Goal: Transaction & Acquisition: Purchase product/service

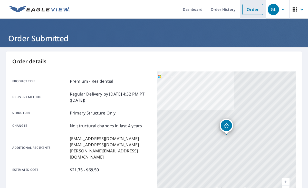
drag, startPoint x: 252, startPoint y: 13, endPoint x: 61, endPoint y: 9, distance: 191.3
click at [252, 13] on link "Order" at bounding box center [252, 9] width 21 height 11
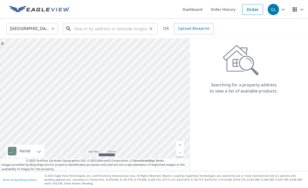
click at [79, 31] on input "text" at bounding box center [110, 29] width 73 height 14
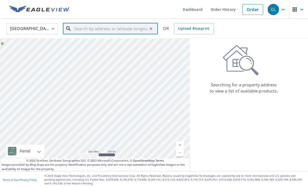
paste input "[STREET_ADDRESS]"
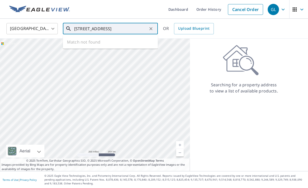
type input "[STREET_ADDRESS]"
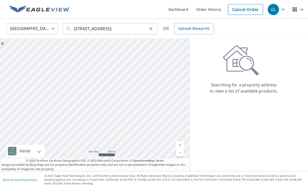
scroll to position [0, 0]
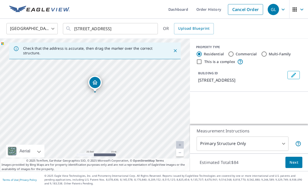
drag, startPoint x: 107, startPoint y: 89, endPoint x: 103, endPoint y: 120, distance: 30.7
click at [103, 120] on div "[STREET_ADDRESS]" at bounding box center [95, 105] width 190 height 133
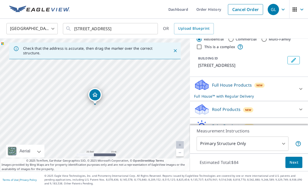
scroll to position [16, 0]
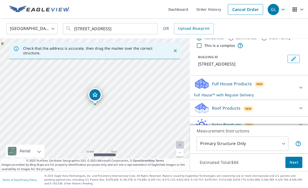
drag, startPoint x: 287, startPoint y: 110, endPoint x: 241, endPoint y: 113, distance: 46.3
click at [286, 110] on div "Roof Products New" at bounding box center [244, 108] width 100 height 12
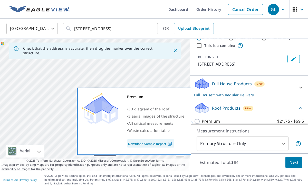
click at [197, 121] on input "Premium $21.75 - $69.5" at bounding box center [198, 121] width 8 height 6
checkbox input "true"
checkbox input "false"
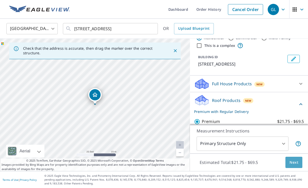
click at [299, 162] on button "Next" at bounding box center [293, 163] width 17 height 12
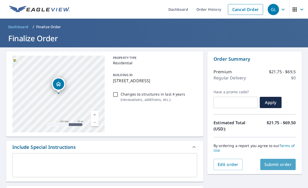
click at [274, 165] on span "Submit order" at bounding box center [277, 165] width 27 height 6
checkbox input "true"
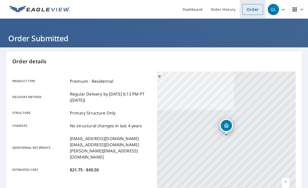
click at [251, 10] on link "Order" at bounding box center [252, 9] width 21 height 11
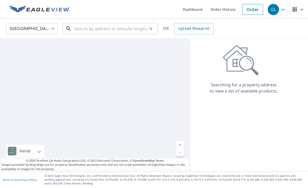
click at [79, 32] on input "text" at bounding box center [110, 29] width 73 height 14
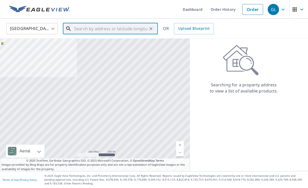
paste input "[STREET_ADDRESS]"
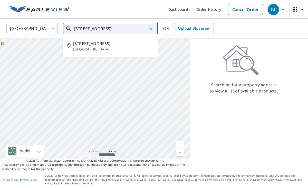
type input "[STREET_ADDRESS]"
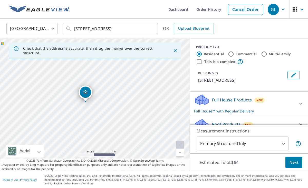
drag, startPoint x: 100, startPoint y: 92, endPoint x: 102, endPoint y: 117, distance: 26.0
click at [101, 117] on div "[STREET_ADDRESS]" at bounding box center [95, 105] width 190 height 133
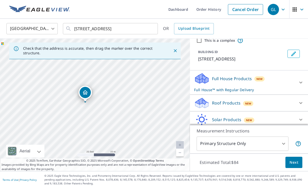
scroll to position [22, 0]
click at [273, 103] on div "Roof Products New" at bounding box center [244, 103] width 100 height 12
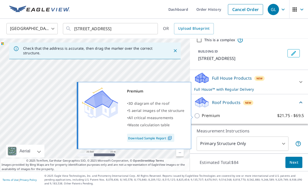
drag, startPoint x: 198, startPoint y: 116, endPoint x: 226, endPoint y: 128, distance: 29.8
click at [198, 116] on input "Premium $21.75 - $69.5" at bounding box center [198, 116] width 8 height 6
checkbox input "true"
checkbox input "false"
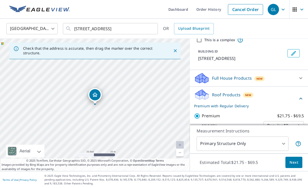
click at [300, 168] on button "Next" at bounding box center [293, 163] width 17 height 12
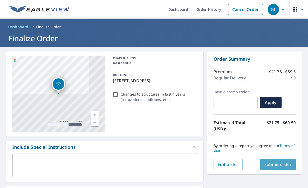
click at [276, 162] on span "Submit order" at bounding box center [277, 165] width 27 height 6
checkbox input "true"
